Goal: Task Accomplishment & Management: Complete application form

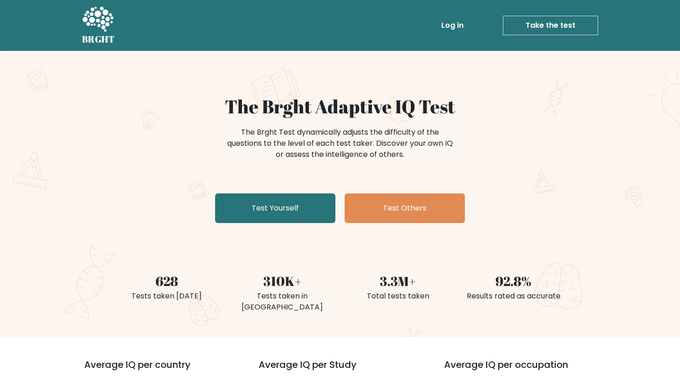
click at [457, 26] on link "Log in" at bounding box center [453, 25] width 30 height 19
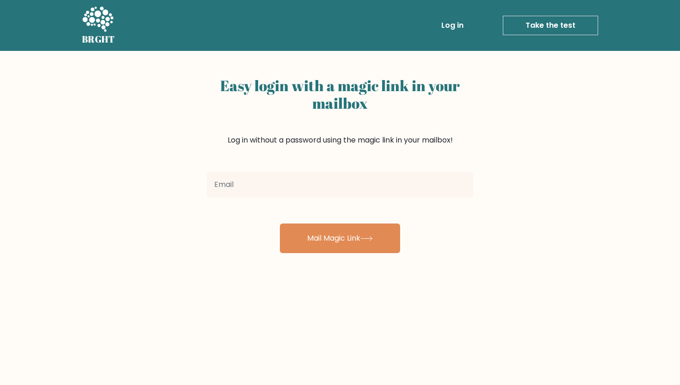
click at [388, 194] on input "email" at bounding box center [340, 185] width 267 height 26
type input "[EMAIL_ADDRESS][DOMAIN_NAME]"
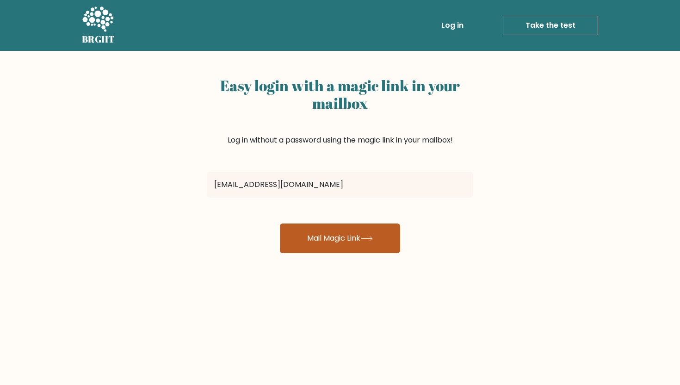
click at [336, 232] on button "Mail Magic Link" at bounding box center [340, 239] width 120 height 30
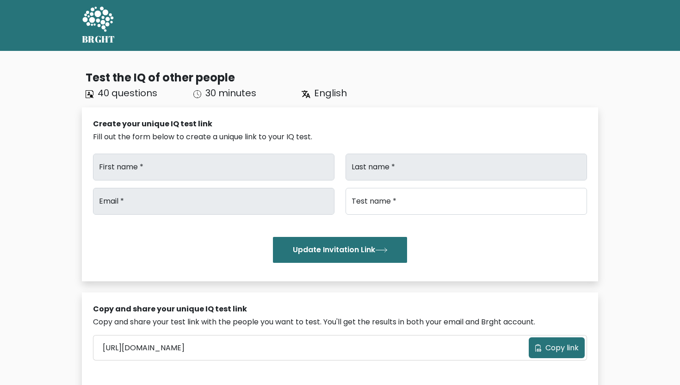
type input "Tanish Reddy"
type input "Bandi"
type input "tanishreddy.g6@gmail.com"
type input "Brght Intelligence Test"
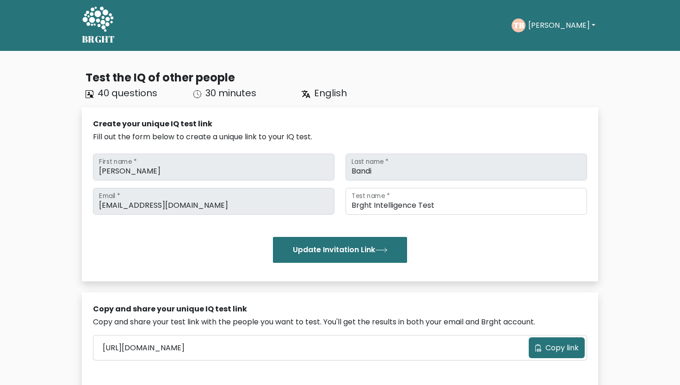
click at [539, 34] on div "TB Tanish Reddy Dashboard Profile Settings Logout" at bounding box center [555, 25] width 87 height 21
click at [542, 28] on button "Tanish Reddy" at bounding box center [562, 25] width 73 height 12
click at [553, 43] on link "Dashboard" at bounding box center [548, 44] width 73 height 15
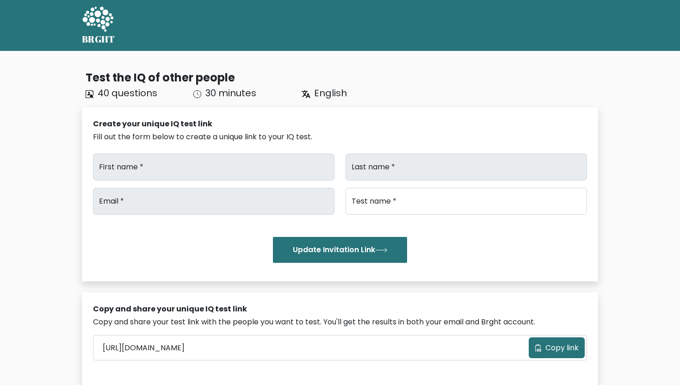
type input "[PERSON_NAME]"
type input "Bandi"
type input "tanishreddy.g6@gmail.com"
type input "Brght Intelligence Test"
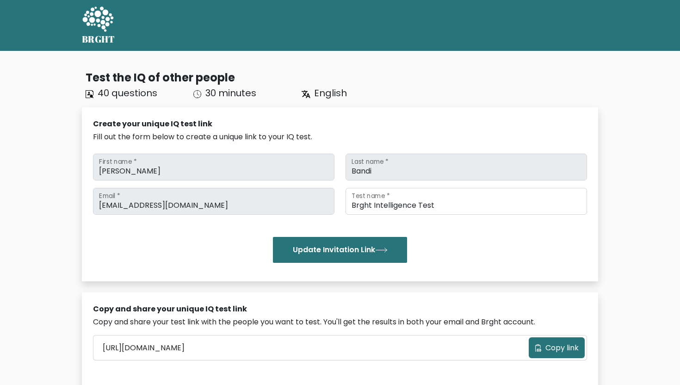
click at [558, 37] on div "BRGHT BRGHT Take the test" at bounding box center [340, 26] width 528 height 44
click at [548, 20] on button "[PERSON_NAME]" at bounding box center [562, 25] width 73 height 12
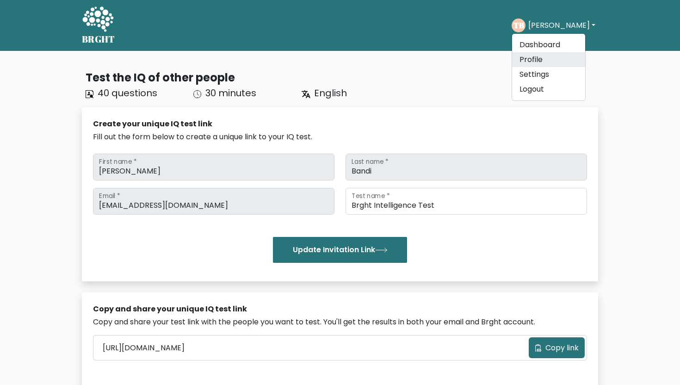
click at [547, 60] on link "Profile" at bounding box center [548, 59] width 73 height 15
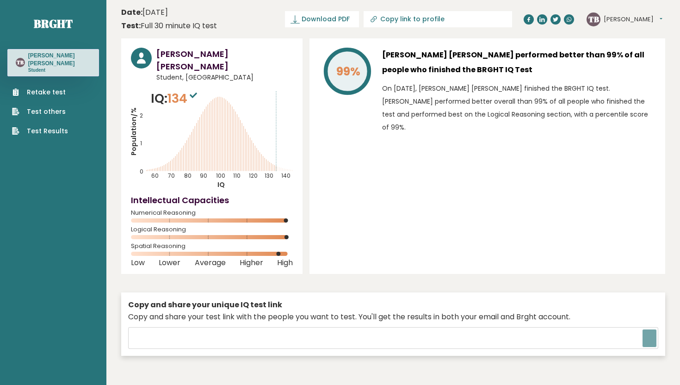
type input "[URL][DOMAIN_NAME]"
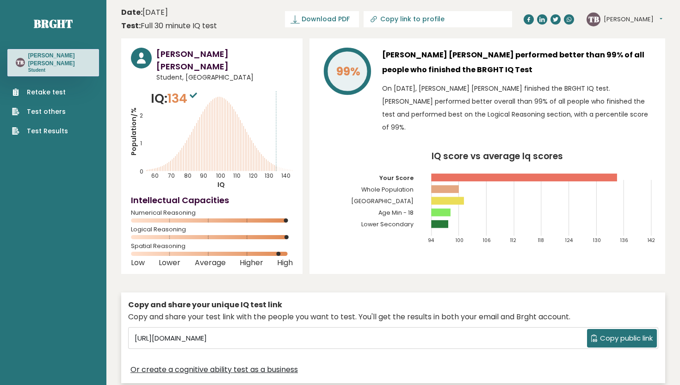
click at [408, 80] on div "[PERSON_NAME] [PERSON_NAME] performed better than 99% of all people who finishe…" at bounding box center [519, 93] width 274 height 91
click at [408, 80] on div "Tanish Reddy Bandi performed better than 99% of all people who finished the BRG…" at bounding box center [519, 93] width 274 height 91
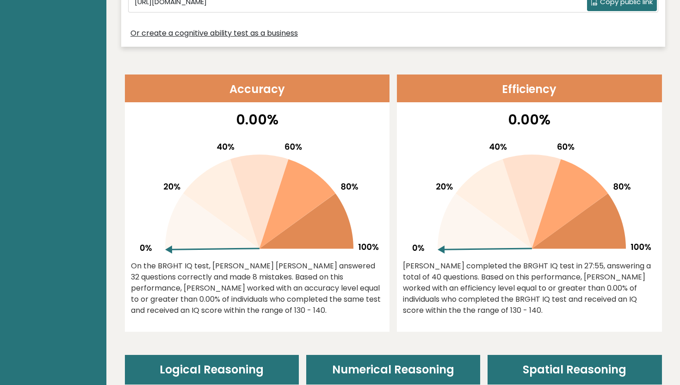
scroll to position [338, 0]
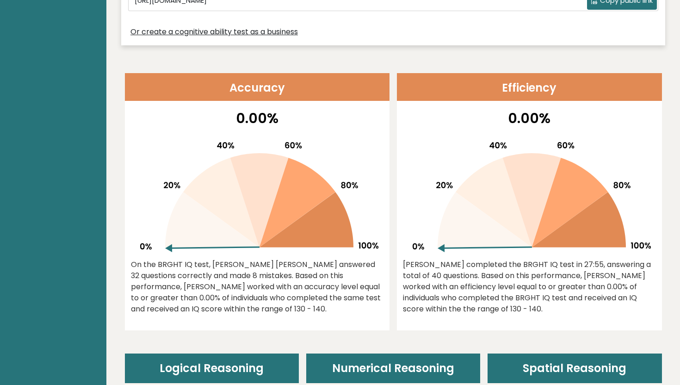
click at [305, 224] on icon at bounding box center [307, 220] width 94 height 56
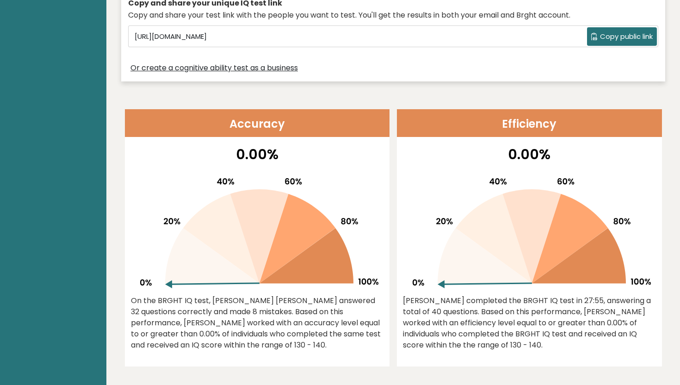
scroll to position [302, 0]
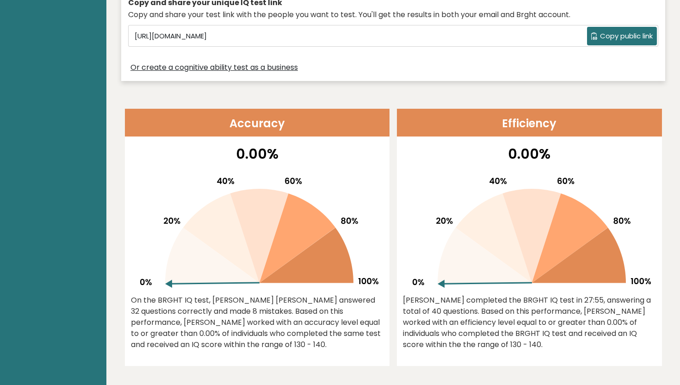
drag, startPoint x: 445, startPoint y: 263, endPoint x: 451, endPoint y: 229, distance: 34.9
click at [451, 229] on icon at bounding box center [485, 256] width 94 height 56
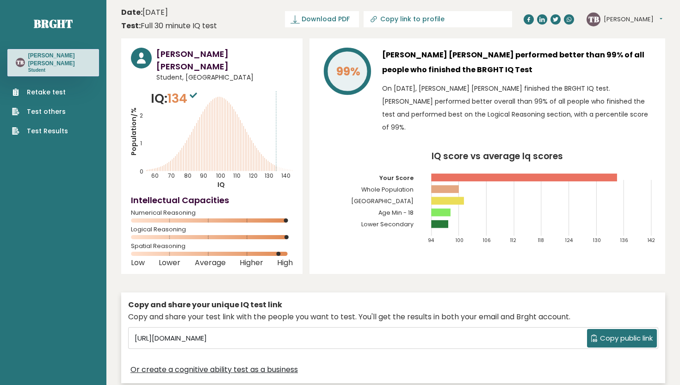
click at [50, 110] on ul "Retake test Test others Test Results" at bounding box center [39, 111] width 65 height 49
click at [48, 107] on link "Test others" at bounding box center [40, 112] width 56 height 10
